Goal: Information Seeking & Learning: Learn about a topic

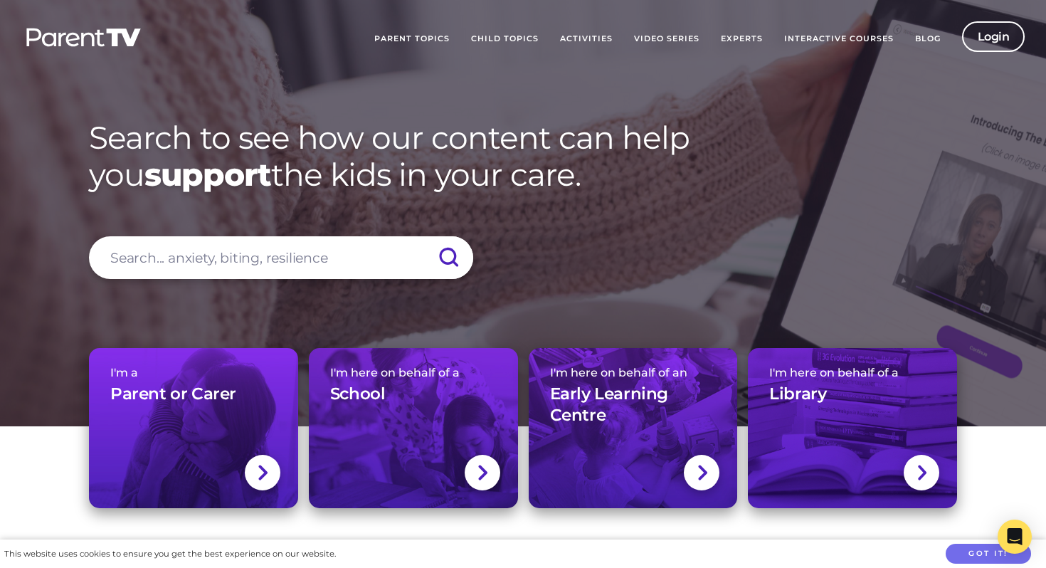
click at [491, 38] on link "Child Topics" at bounding box center [504, 39] width 89 height 36
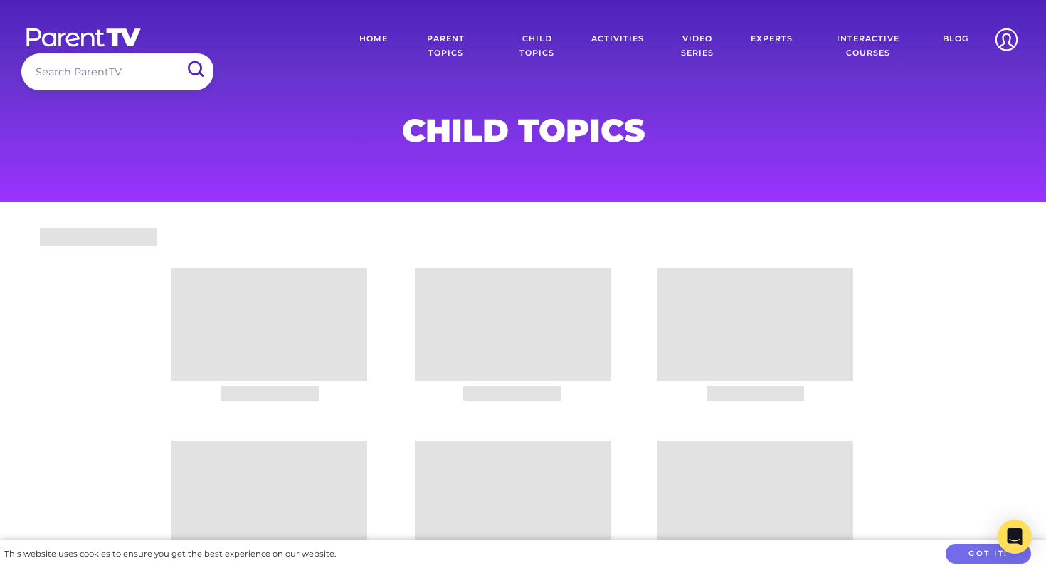
click at [88, 391] on div at bounding box center [523, 418] width 1046 height 390
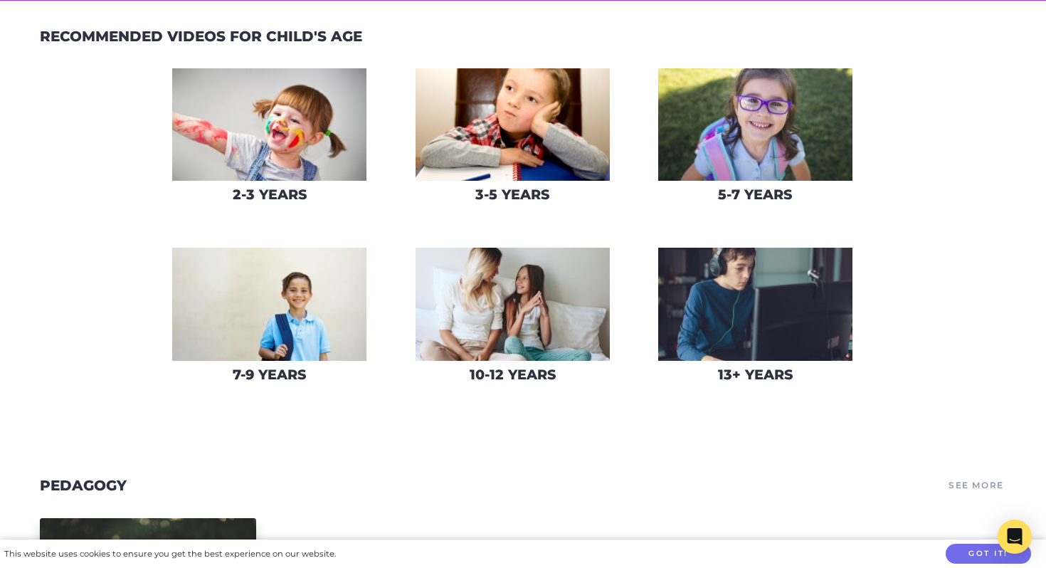
scroll to position [202, 0]
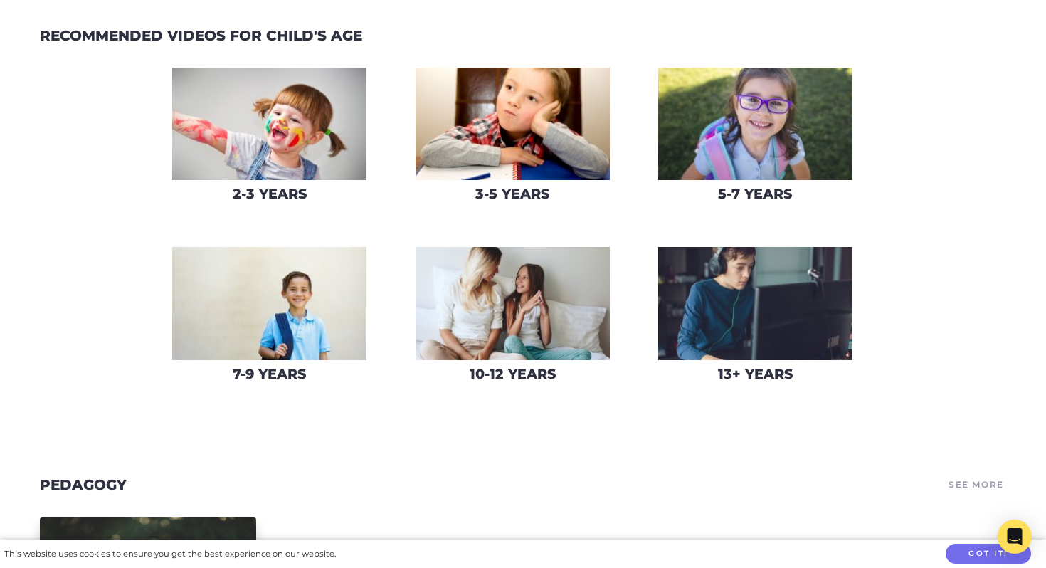
click at [748, 296] on img at bounding box center [755, 303] width 194 height 113
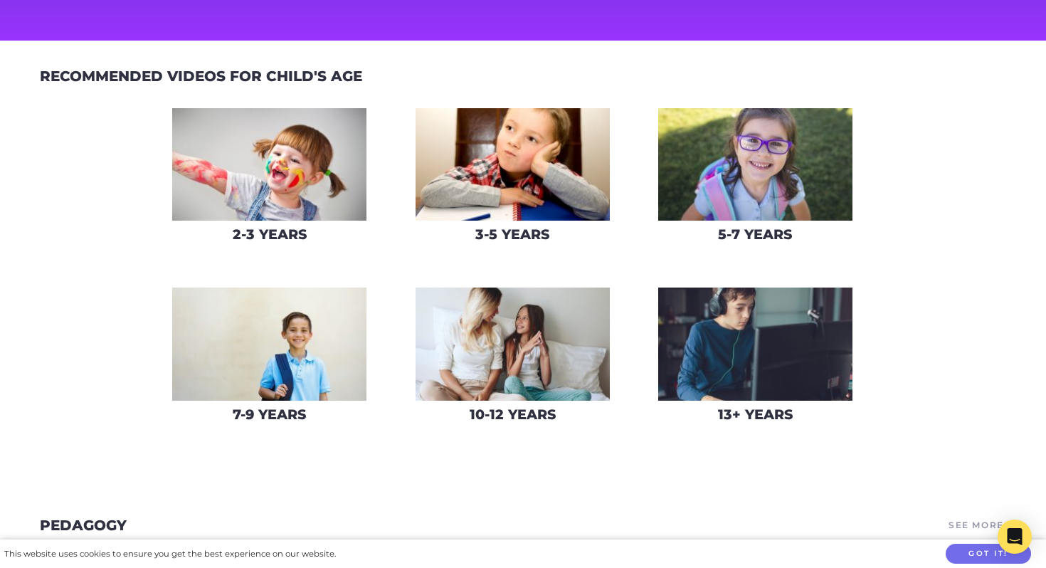
scroll to position [162, 0]
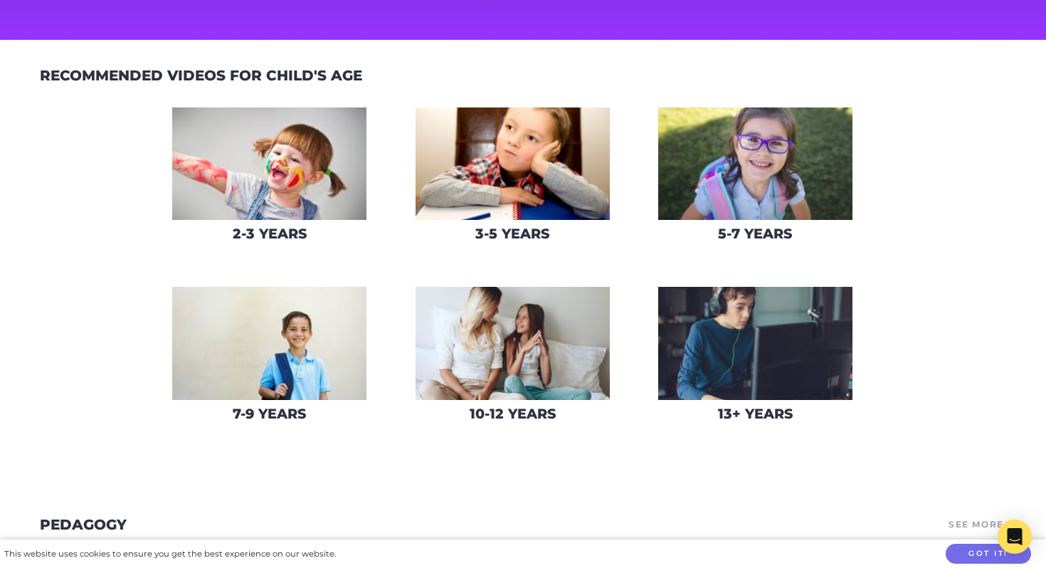
click at [272, 351] on img at bounding box center [269, 343] width 194 height 113
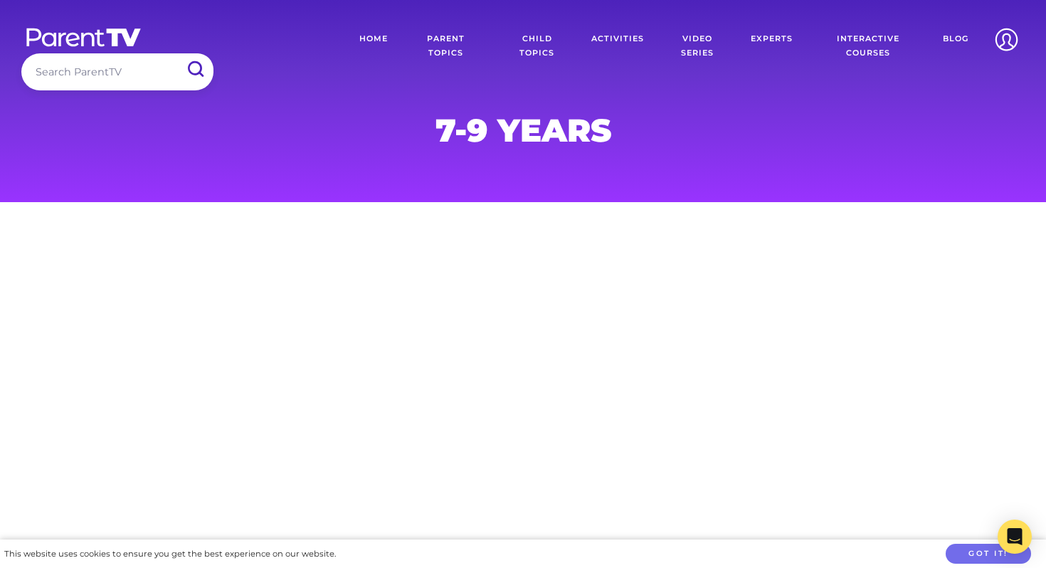
click at [82, 377] on main at bounding box center [523, 372] width 1046 height 341
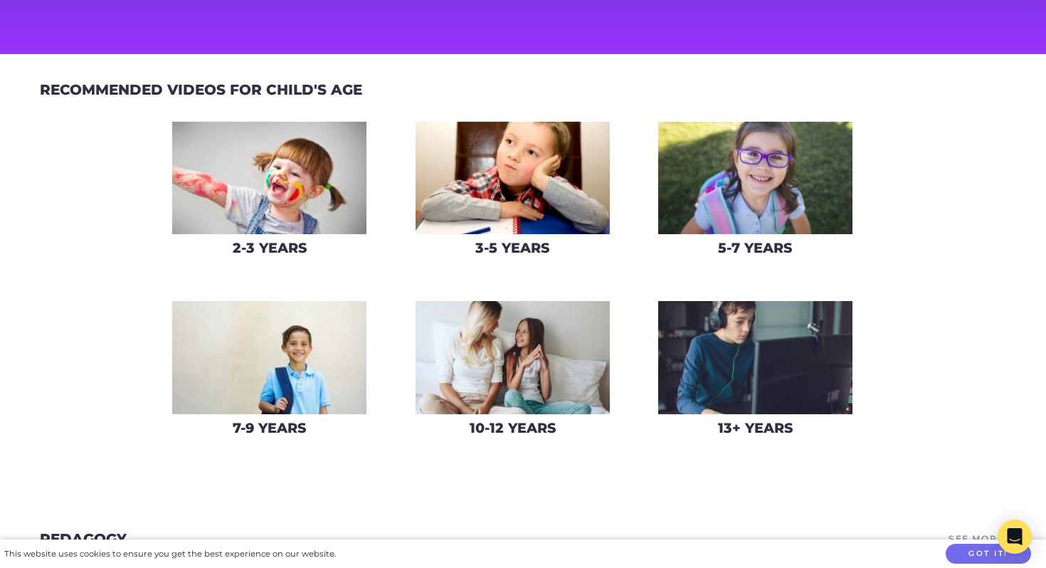
scroll to position [149, 0]
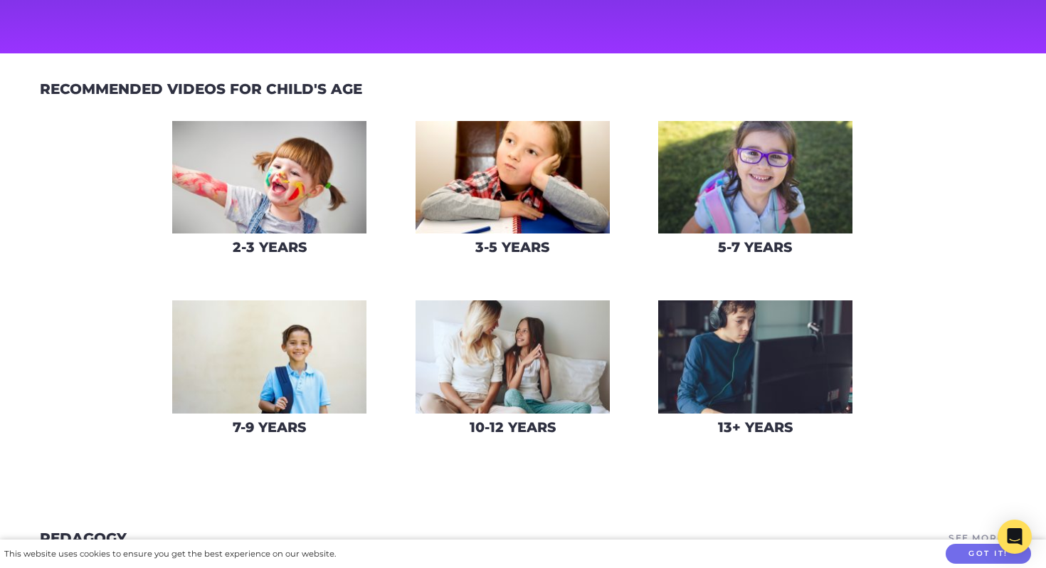
click at [749, 174] on img at bounding box center [755, 177] width 194 height 113
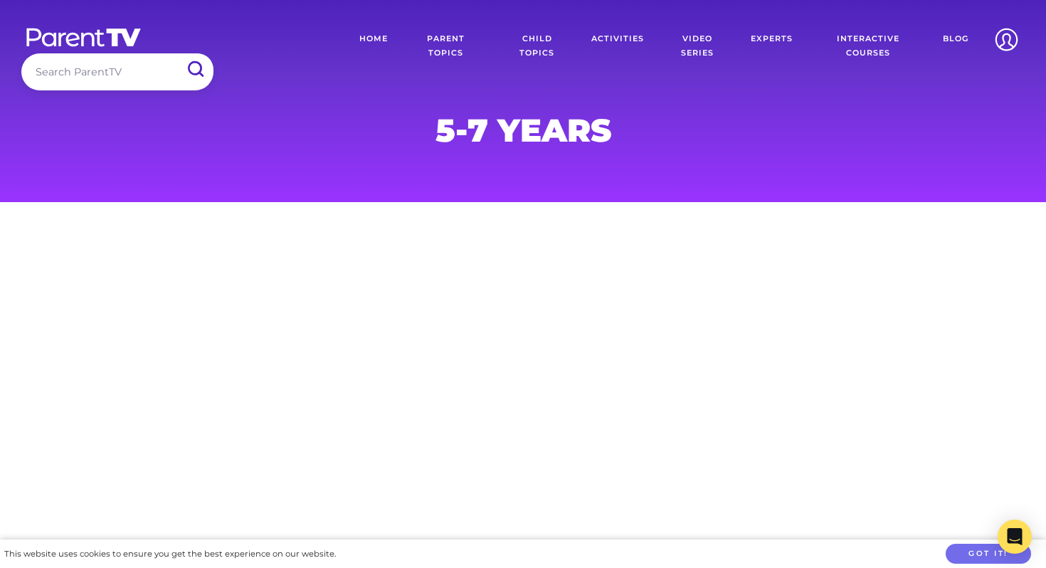
click at [450, 53] on link "Parent Topics" at bounding box center [446, 46] width 95 height 50
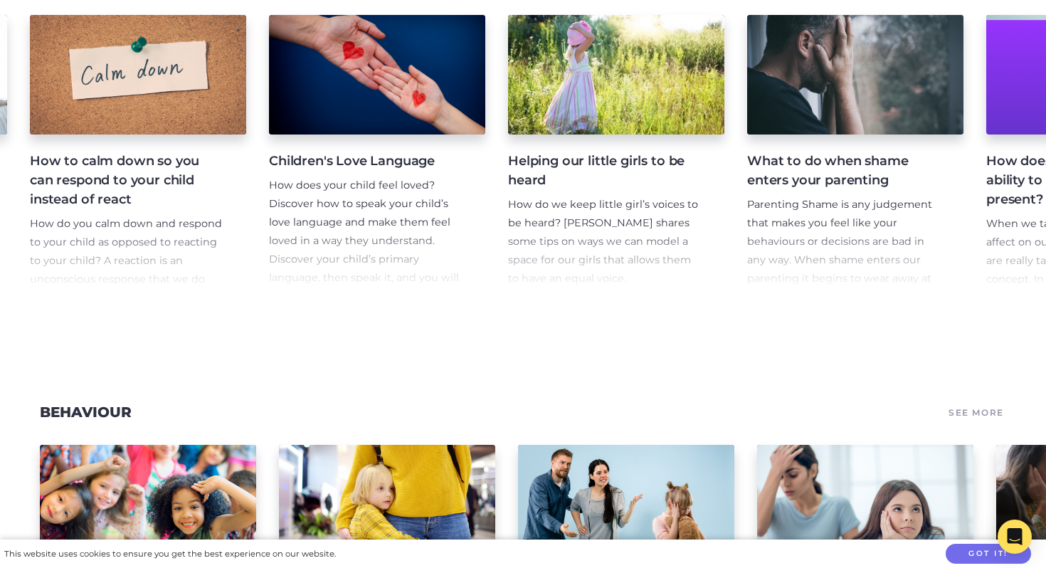
scroll to position [1045, 0]
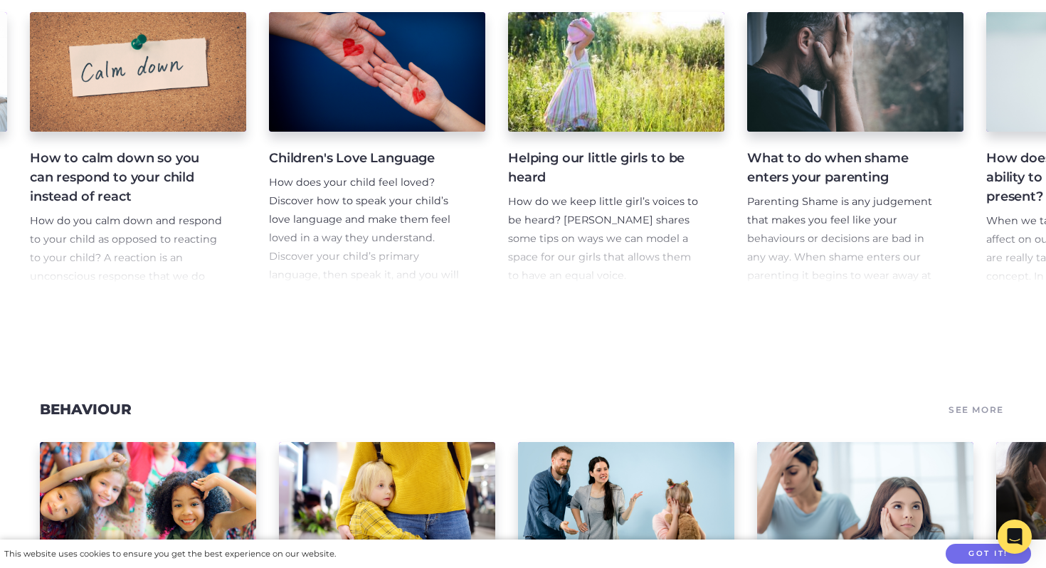
click at [545, 185] on h4 "Helping our little girls to be heard" at bounding box center [605, 168] width 194 height 38
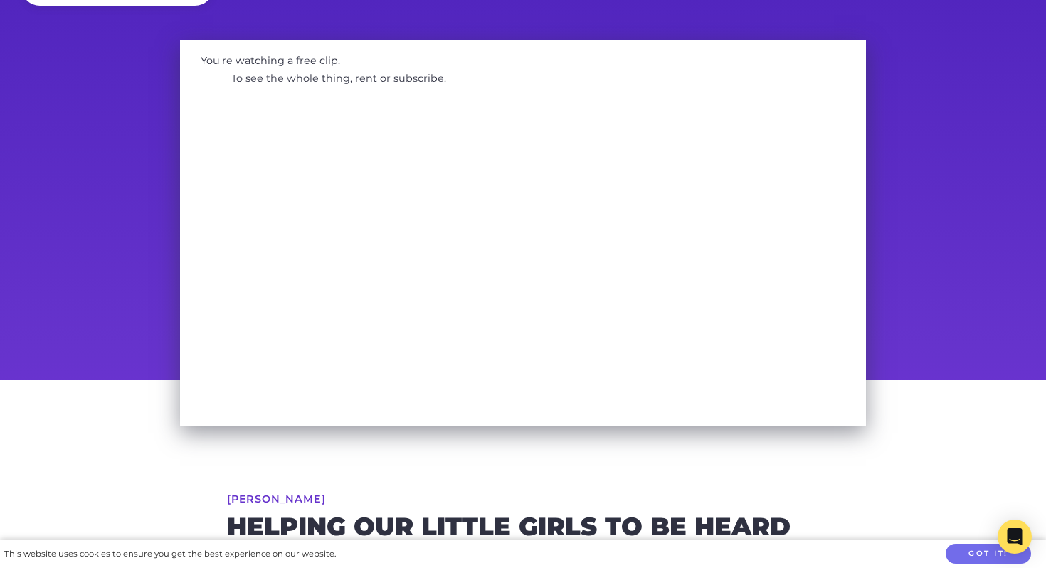
scroll to position [83, 0]
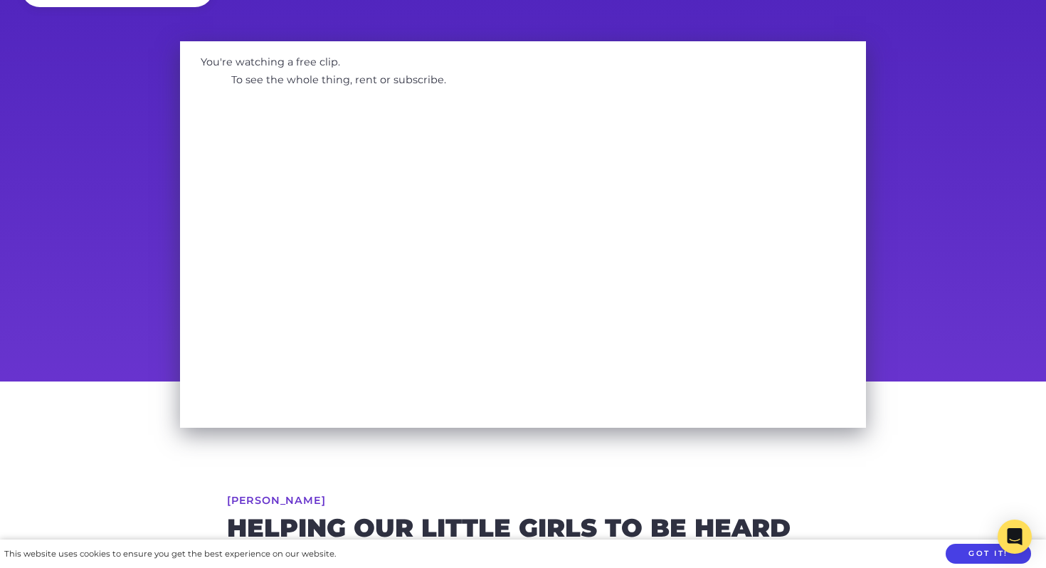
click at [986, 551] on button "Got it!" at bounding box center [988, 554] width 85 height 21
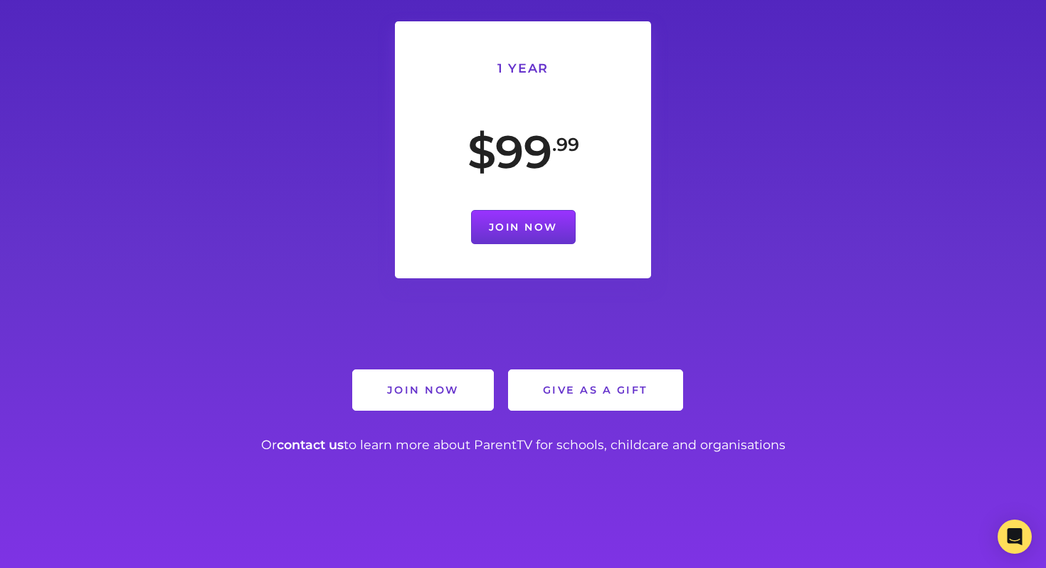
scroll to position [1203, 0]
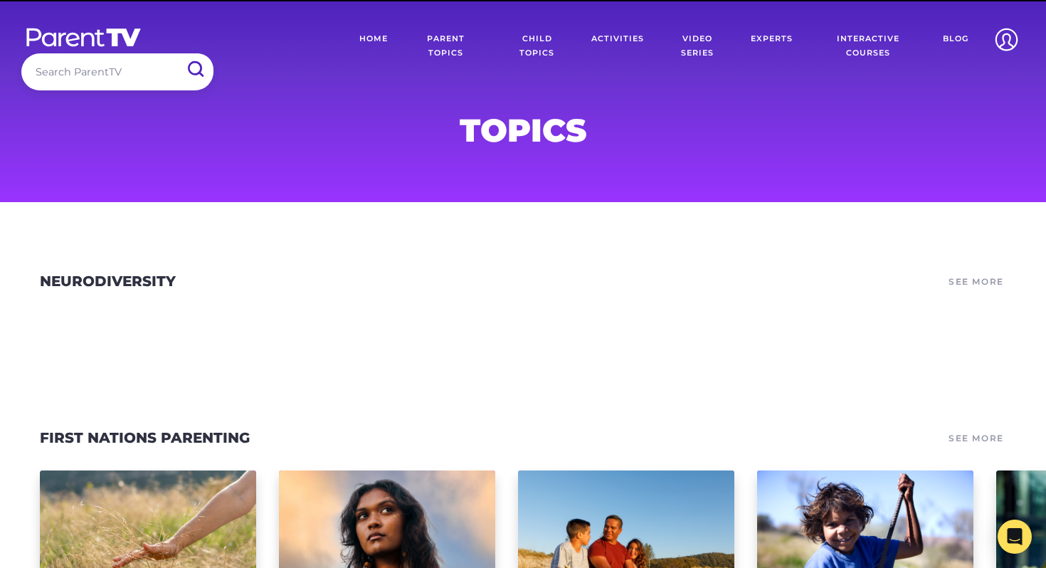
scroll to position [14712, 0]
